Goal: Task Accomplishment & Management: Use online tool/utility

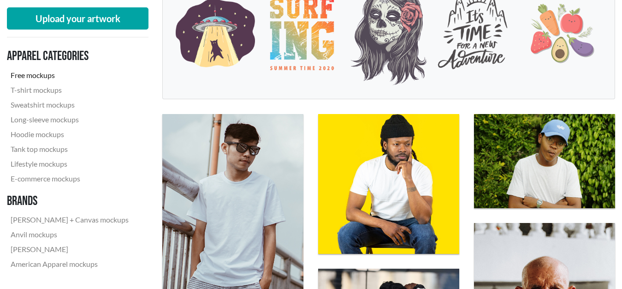
scroll to position [182, 0]
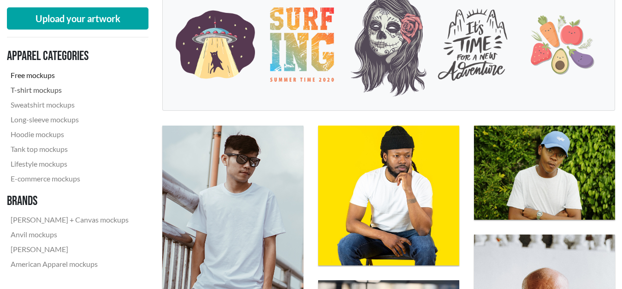
click at [47, 90] on link "T-shirt mockups" at bounding box center [69, 90] width 125 height 15
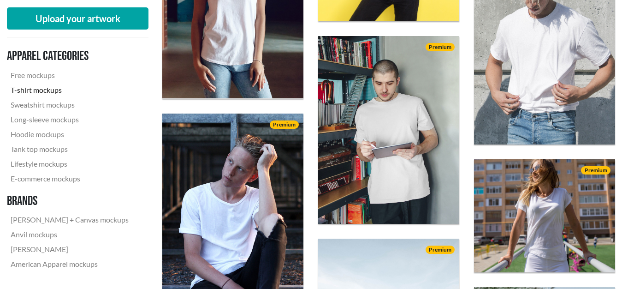
scroll to position [1233, 0]
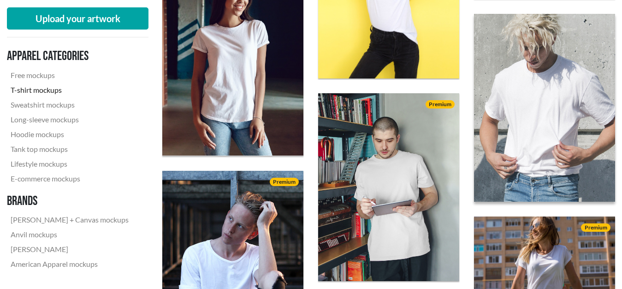
click at [544, 94] on img at bounding box center [544, 107] width 155 height 207
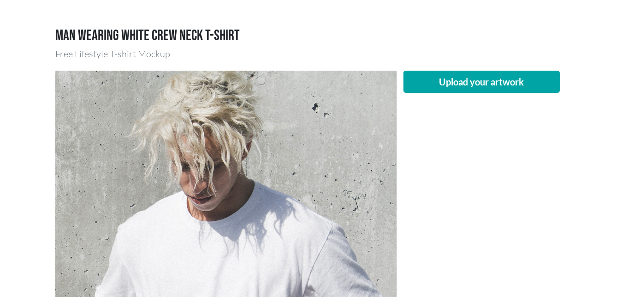
scroll to position [11, 0]
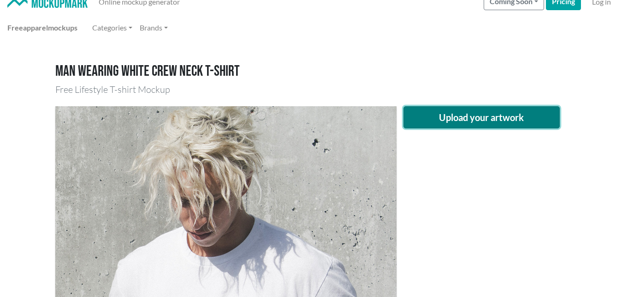
click at [460, 112] on button "Upload your artwork" at bounding box center [481, 117] width 157 height 22
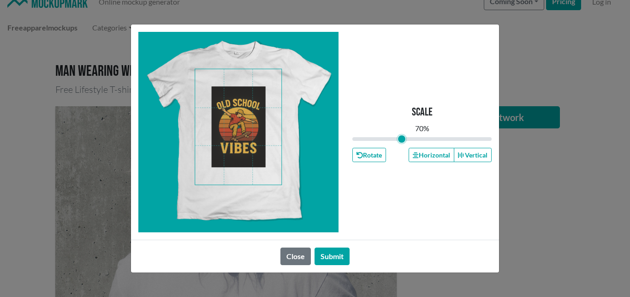
drag, startPoint x: 420, startPoint y: 136, endPoint x: 402, endPoint y: 139, distance: 18.7
click at [402, 139] on input "range" at bounding box center [421, 139] width 139 height 10
click at [250, 120] on span at bounding box center [238, 126] width 86 height 115
click at [248, 121] on span at bounding box center [238, 126] width 86 height 115
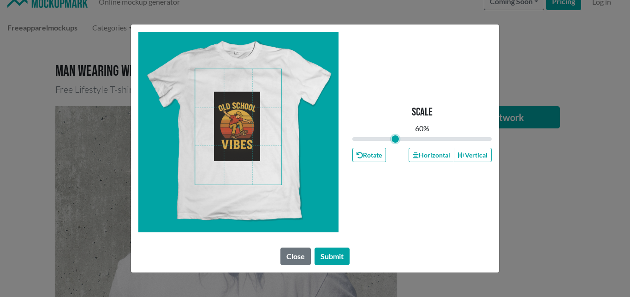
drag, startPoint x: 403, startPoint y: 139, endPoint x: 395, endPoint y: 139, distance: 7.4
click at [395, 139] on input "range" at bounding box center [421, 139] width 139 height 10
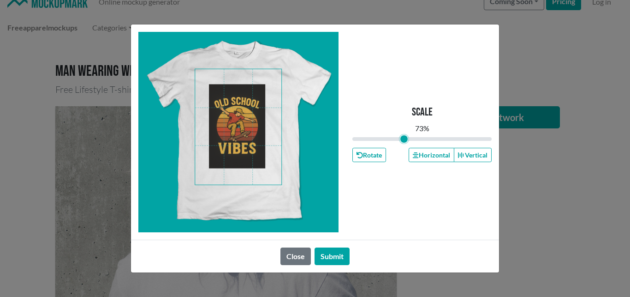
drag, startPoint x: 395, startPoint y: 139, endPoint x: 403, endPoint y: 141, distance: 8.5
type input "0.73"
click at [403, 141] on input "range" at bounding box center [421, 139] width 139 height 10
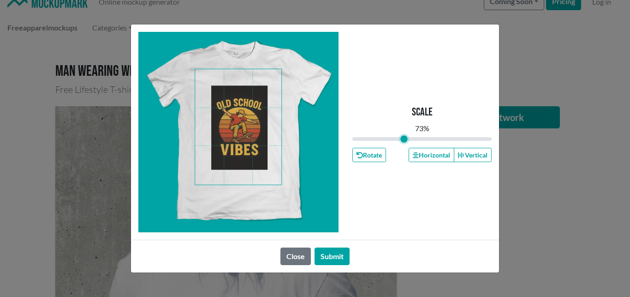
click at [245, 127] on span at bounding box center [238, 126] width 86 height 115
click at [329, 254] on button "Submit" at bounding box center [331, 256] width 35 height 18
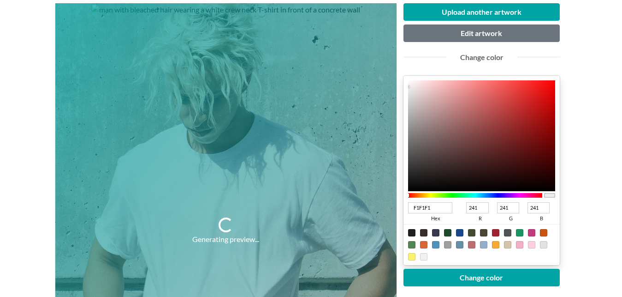
scroll to position [127, 0]
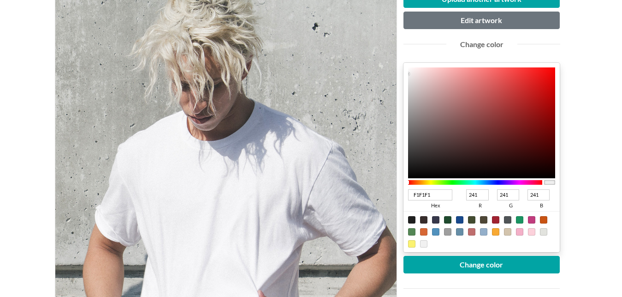
type input "0E0D0D"
type input "14"
type input "13"
click at [418, 172] on div at bounding box center [482, 122] width 148 height 111
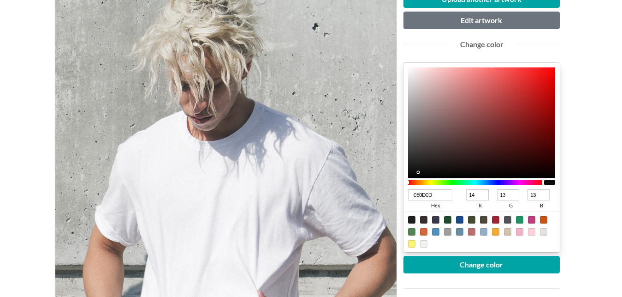
click at [548, 180] on div at bounding box center [549, 182] width 11 height 5
type input "0A0909"
type input "10"
type input "9"
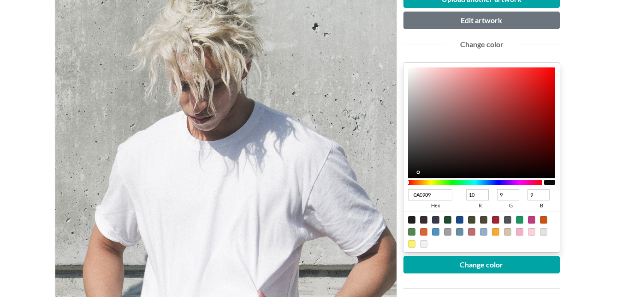
click at [426, 174] on div at bounding box center [482, 122] width 148 height 111
type input "090808"
type input "9"
type input "8"
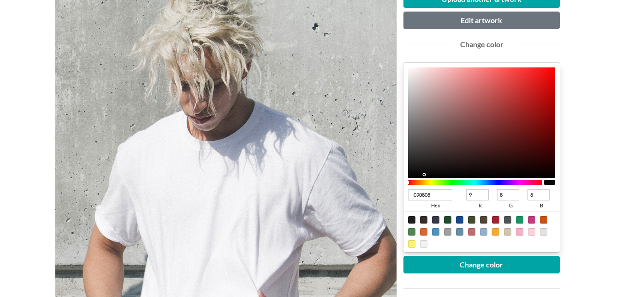
click at [417, 174] on div at bounding box center [482, 122] width 148 height 111
click at [411, 217] on div at bounding box center [411, 219] width 7 height 7
type input "1F1F1F"
type input "31"
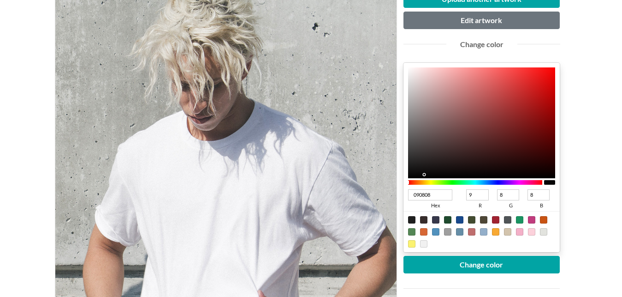
type input "31"
type input "080808"
type input "8"
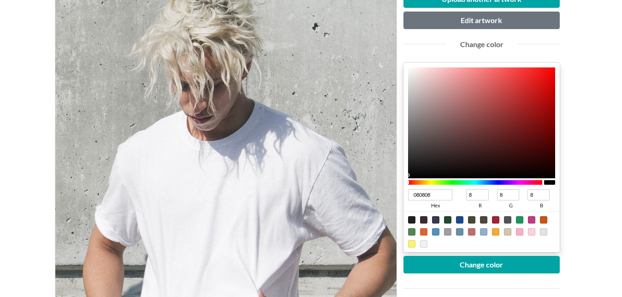
click at [410, 175] on div at bounding box center [482, 122] width 148 height 111
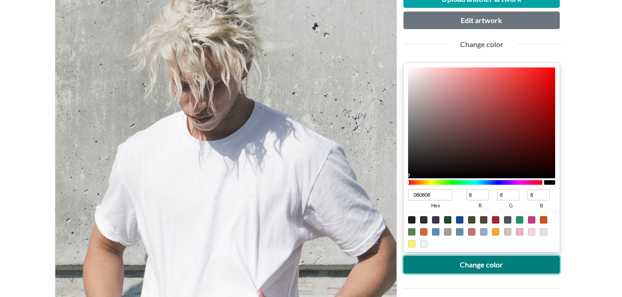
click at [460, 264] on button "Change color" at bounding box center [481, 264] width 157 height 18
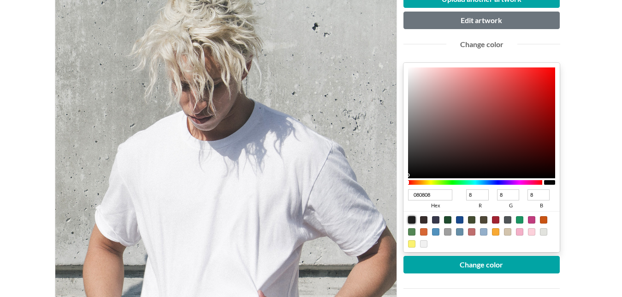
click at [412, 217] on div at bounding box center [411, 219] width 7 height 7
type input "1F1F1F"
type input "31"
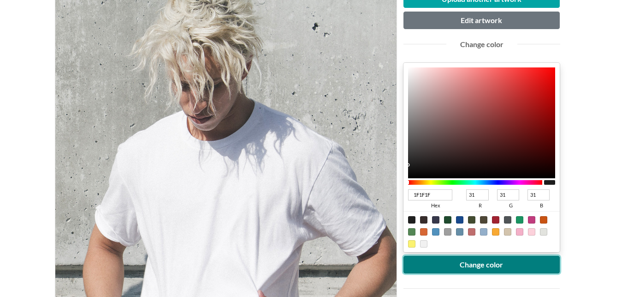
click at [437, 263] on button "Change color" at bounding box center [481, 264] width 157 height 18
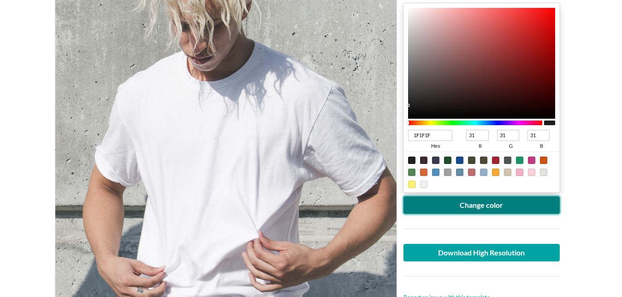
scroll to position [192, 0]
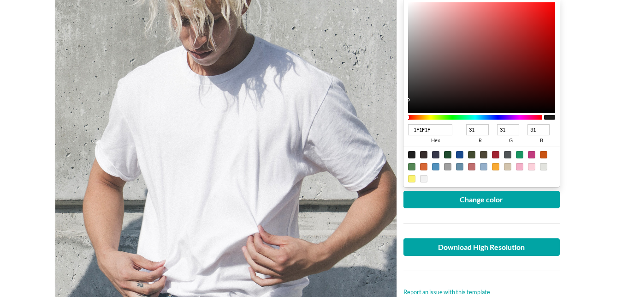
click at [422, 153] on div at bounding box center [423, 154] width 7 height 7
type input "372D2C"
type input "55"
type input "45"
type input "44"
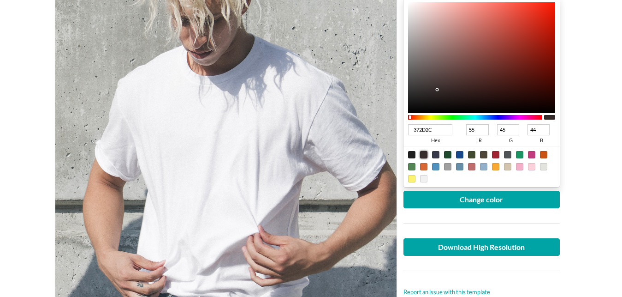
click at [412, 150] on div at bounding box center [481, 166] width 157 height 41
type input "090909"
type input "9"
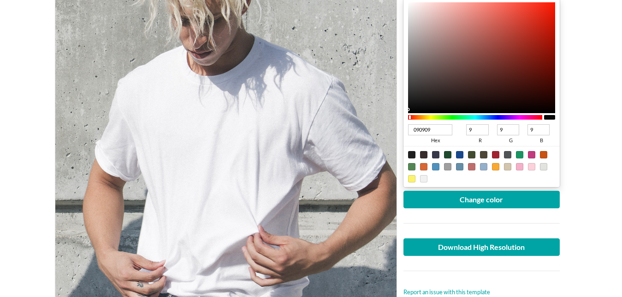
click at [411, 109] on div at bounding box center [482, 57] width 148 height 111
type input "101010"
type input "16"
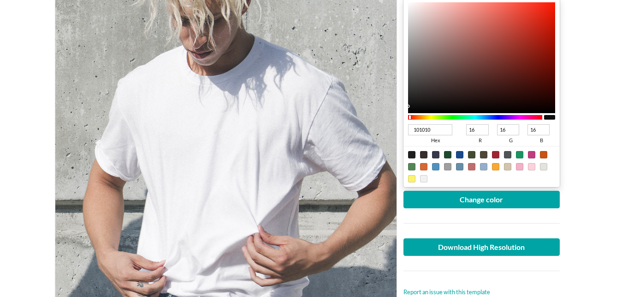
click at [410, 106] on div at bounding box center [482, 57] width 148 height 111
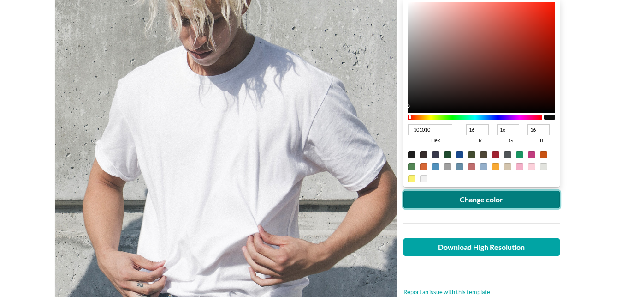
click at [429, 198] on button "Change color" at bounding box center [481, 199] width 157 height 18
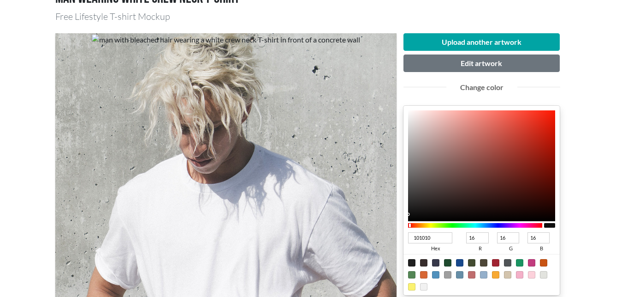
scroll to position [82, 0]
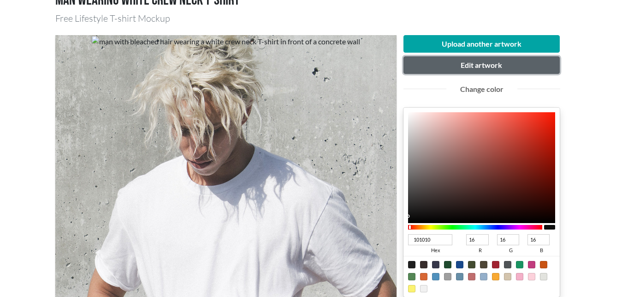
click at [460, 61] on button "Edit artwork" at bounding box center [481, 65] width 157 height 18
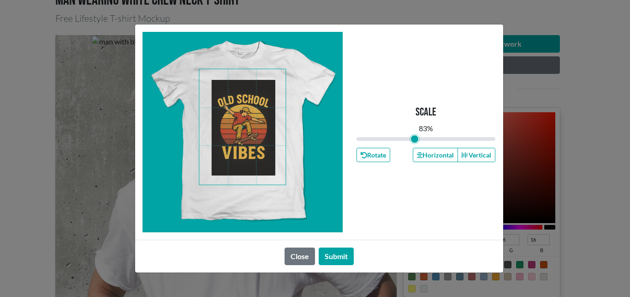
drag, startPoint x: 408, startPoint y: 137, endPoint x: 414, endPoint y: 138, distance: 6.1
click at [414, 138] on input "range" at bounding box center [425, 139] width 139 height 10
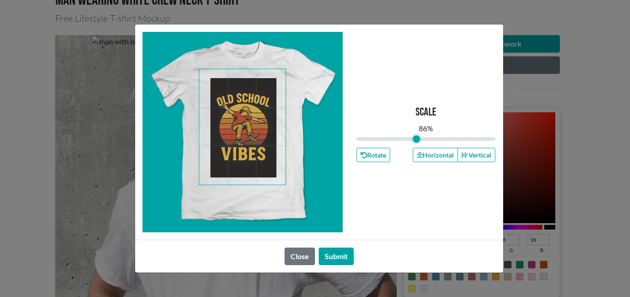
type input "0.86"
click at [416, 139] on input "range" at bounding box center [425, 139] width 139 height 10
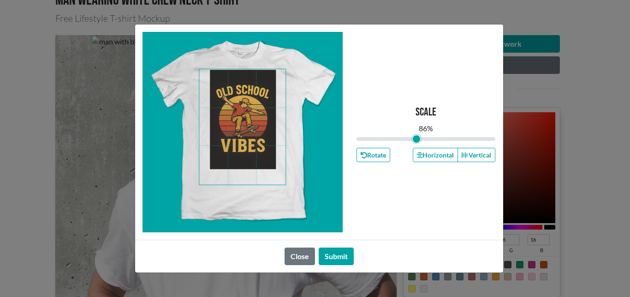
click at [251, 148] on span at bounding box center [242, 126] width 86 height 115
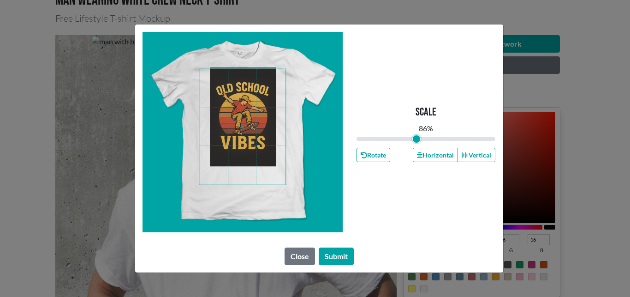
click at [252, 147] on span at bounding box center [242, 126] width 86 height 115
click at [331, 254] on button "Submit" at bounding box center [336, 256] width 35 height 18
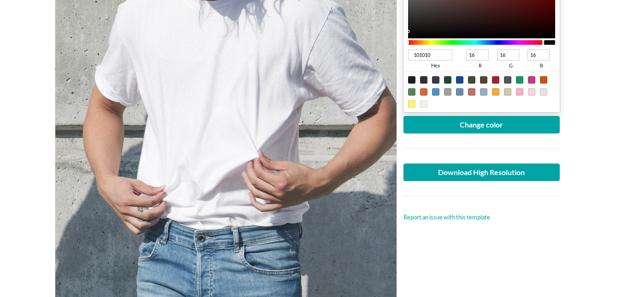
scroll to position [268, 0]
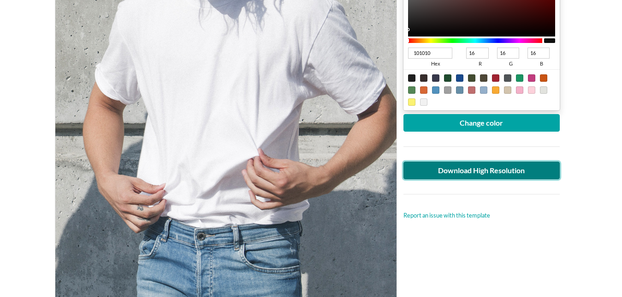
click at [458, 170] on link "Download High Resolution" at bounding box center [481, 170] width 157 height 18
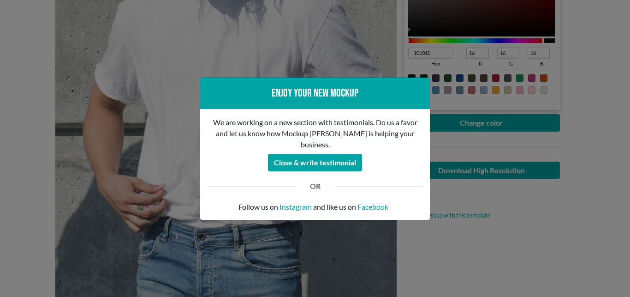
click at [587, 70] on div "Enjoy your new mockup We are working on a new section with testimonials. Do us …" at bounding box center [315, 148] width 630 height 297
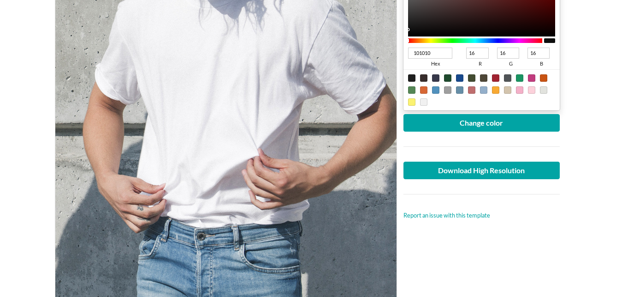
click at [584, 26] on main "Man wearing white crew neck T-shirt Free Lifestyle T-shirt Mockup Upload anothe…" at bounding box center [311, 234] width 622 height 902
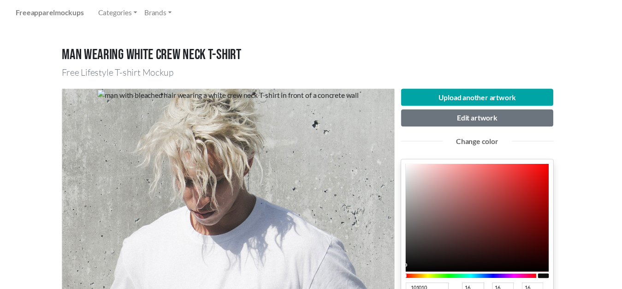
scroll to position [0, 0]
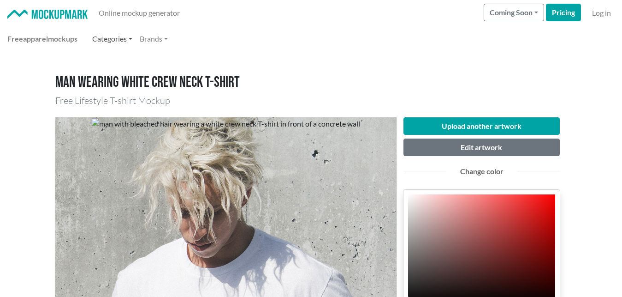
click at [122, 39] on link "Categories" at bounding box center [112, 39] width 47 height 18
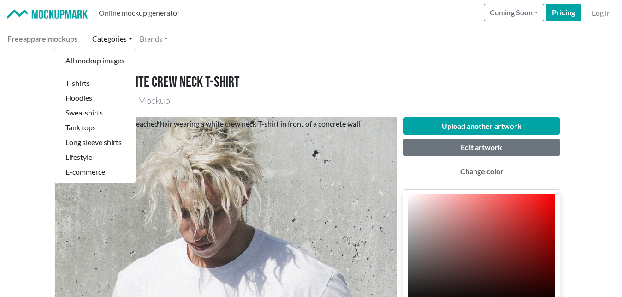
click at [136, 13] on link "Online mockup generator" at bounding box center [139, 13] width 89 height 18
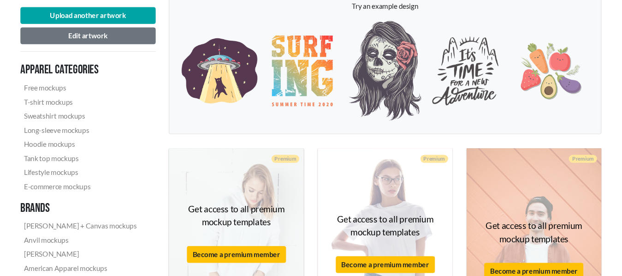
scroll to position [117, 0]
